Goal: Information Seeking & Learning: Learn about a topic

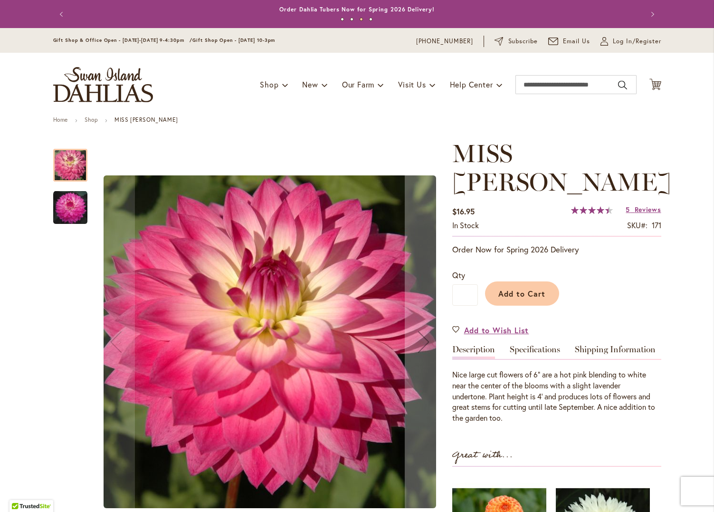
click at [68, 198] on img "MISS DELILAH" at bounding box center [70, 208] width 34 height 34
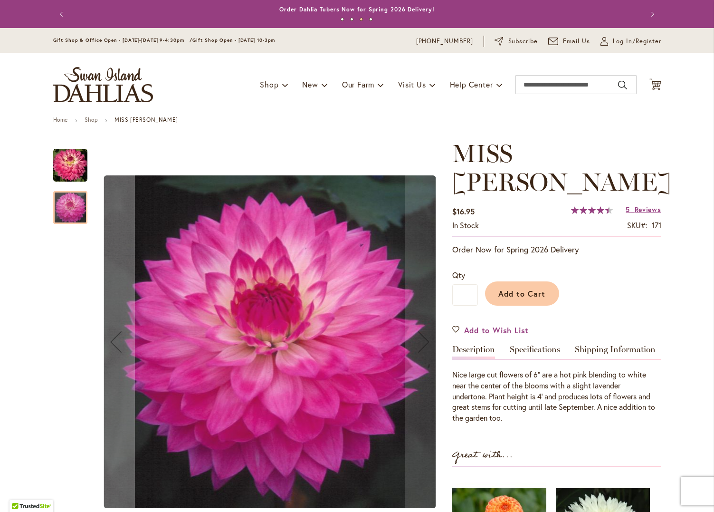
click at [66, 152] on img "MISS DELILAH" at bounding box center [70, 165] width 34 height 34
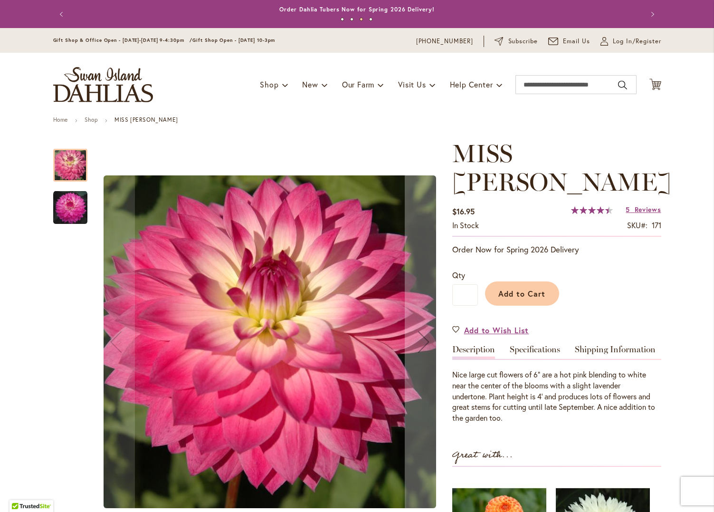
click at [71, 199] on img "MISS DELILAH" at bounding box center [70, 208] width 34 height 34
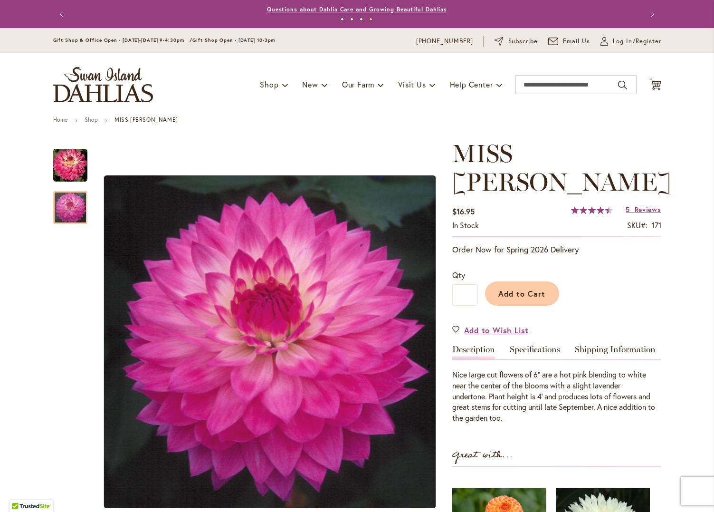
click at [347, 8] on link "Questions about Dahlia Care and Growing Beautiful Dahlias" at bounding box center [357, 9] width 180 height 7
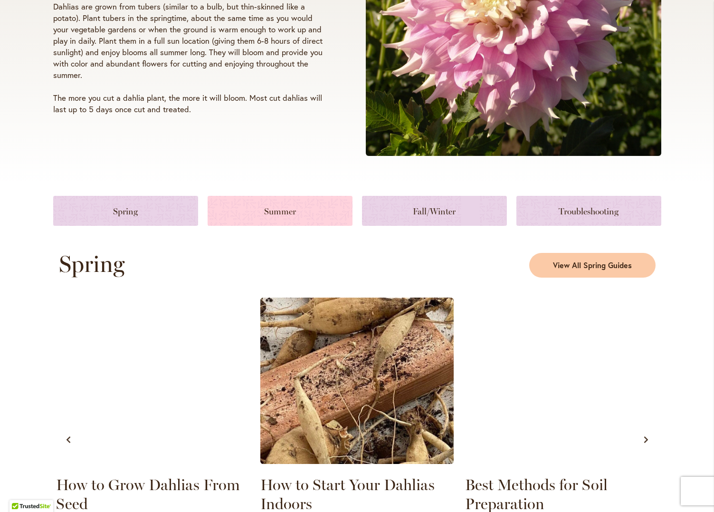
scroll to position [275, 0]
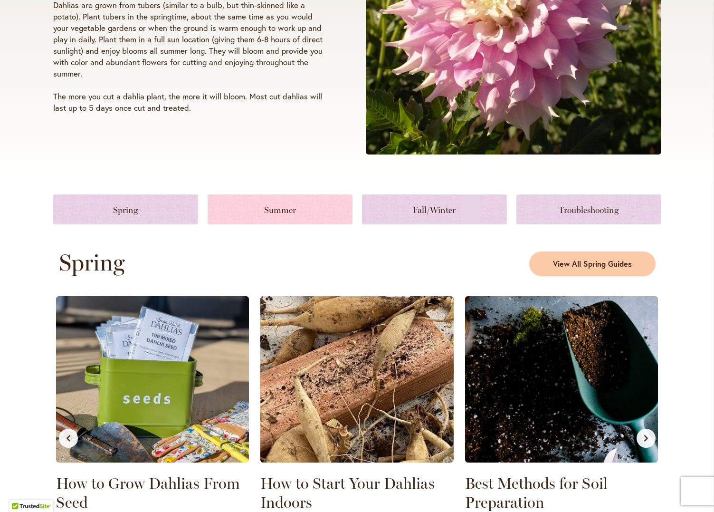
click at [301, 204] on link at bounding box center [280, 209] width 145 height 30
